Goal: Find specific page/section: Find specific page/section

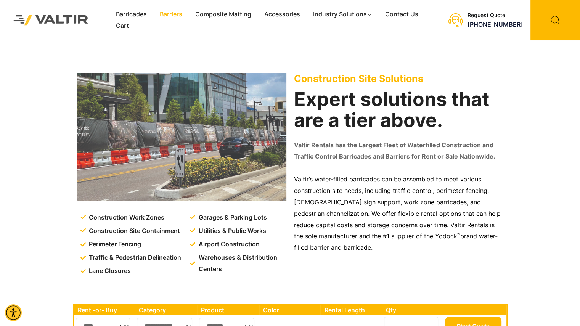
click at [166, 14] on link "Barriers" at bounding box center [170, 14] width 35 height 11
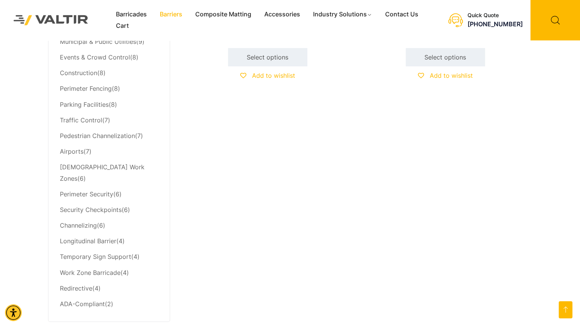
scroll to position [343, 0]
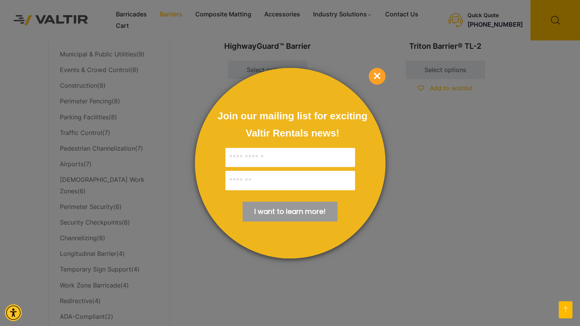
drag, startPoint x: 383, startPoint y: 73, endPoint x: 339, endPoint y: 92, distance: 48.2
click at [383, 73] on span "×" at bounding box center [377, 76] width 17 height 17
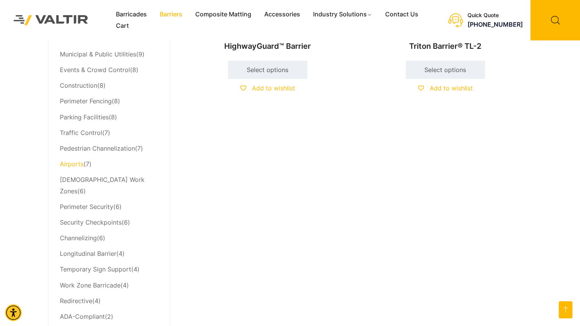
click at [74, 163] on link "Airports" at bounding box center [72, 164] width 24 height 8
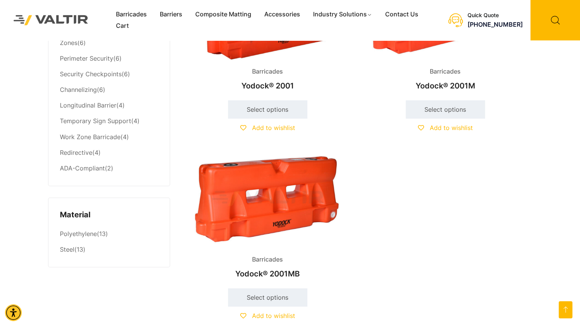
scroll to position [496, 0]
